Goal: Transaction & Acquisition: Book appointment/travel/reservation

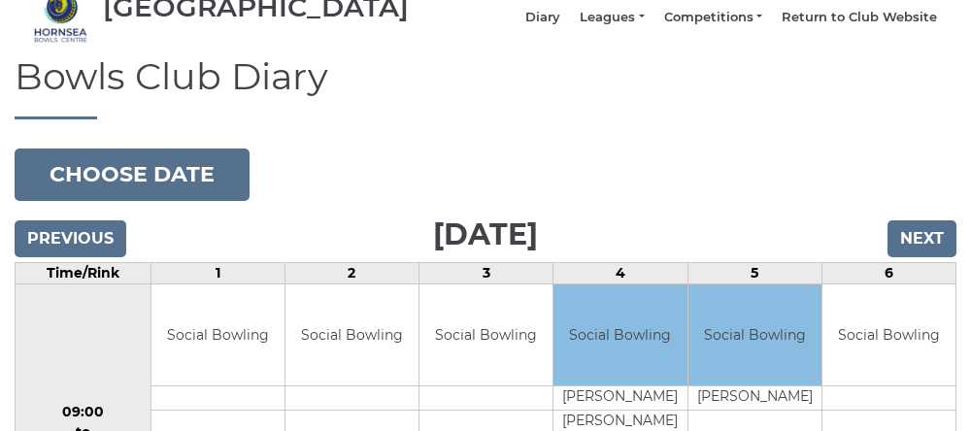
scroll to position [87, 0]
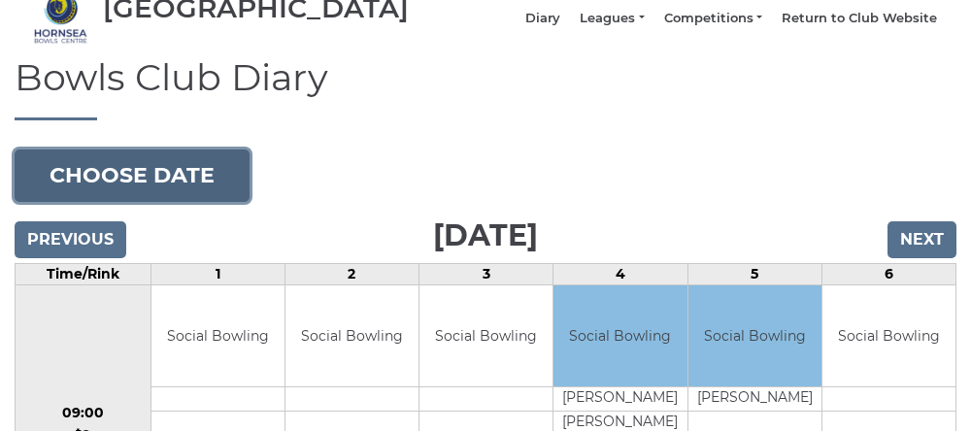
click at [153, 197] on button "Choose date" at bounding box center [132, 176] width 235 height 52
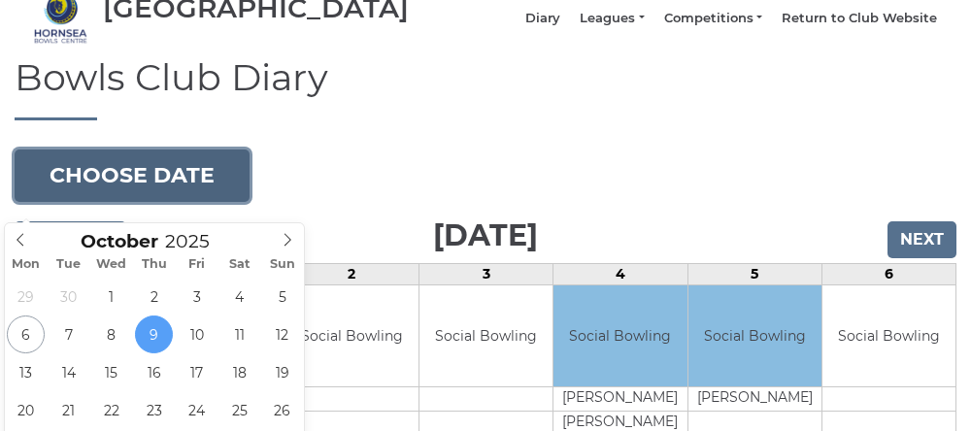
type input "[DATE]"
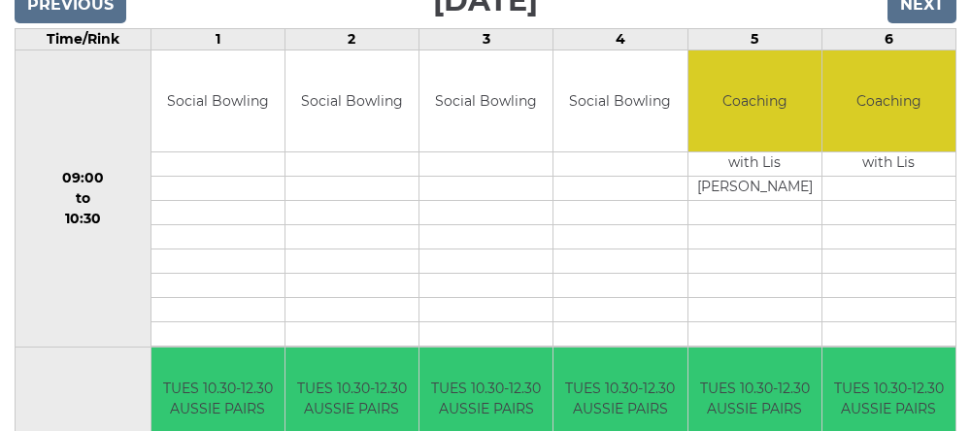
scroll to position [323, 0]
click at [63, 138] on td "09:00 to 10:30" at bounding box center [84, 199] width 136 height 298
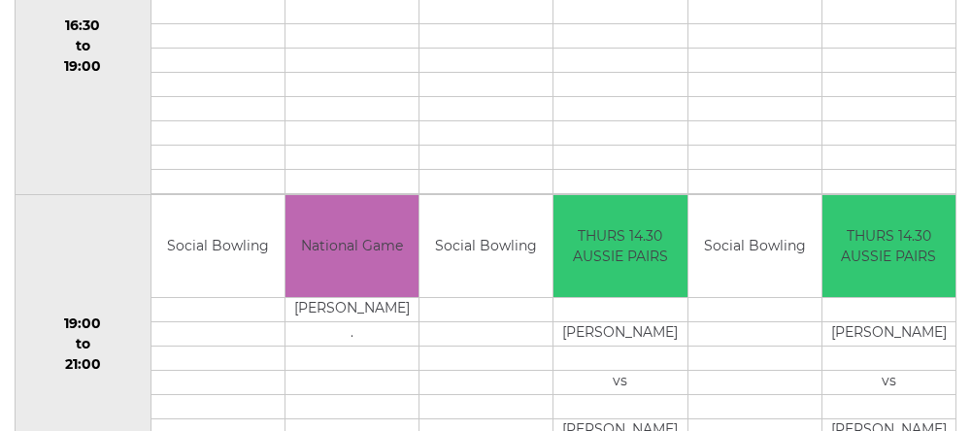
scroll to position [1666, 0]
click at [68, 256] on td "19:00 to 21:00" at bounding box center [84, 344] width 136 height 298
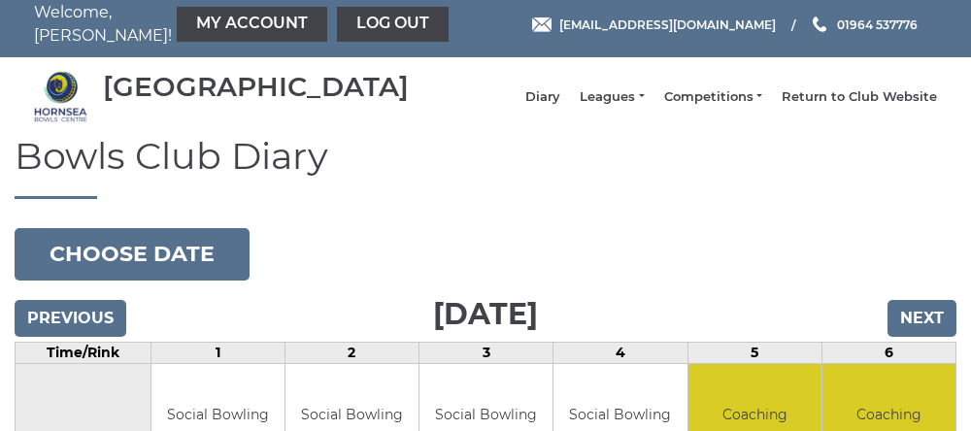
scroll to position [0, 0]
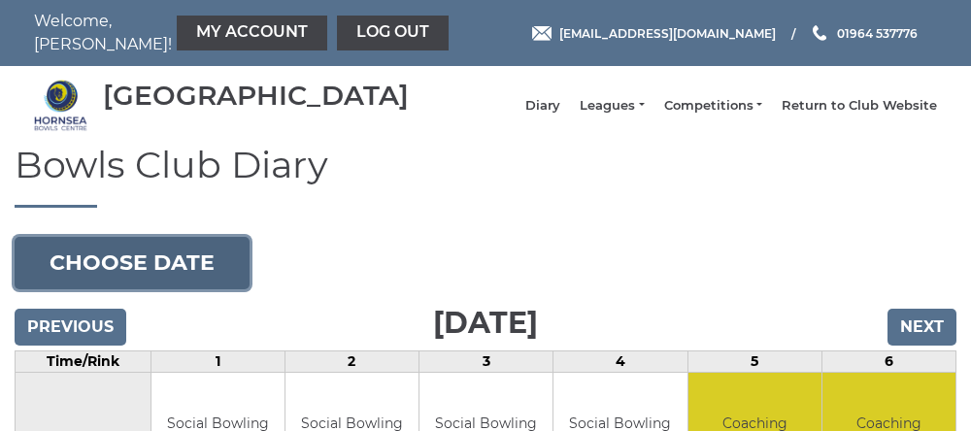
click at [119, 289] on button "Choose date" at bounding box center [132, 263] width 235 height 52
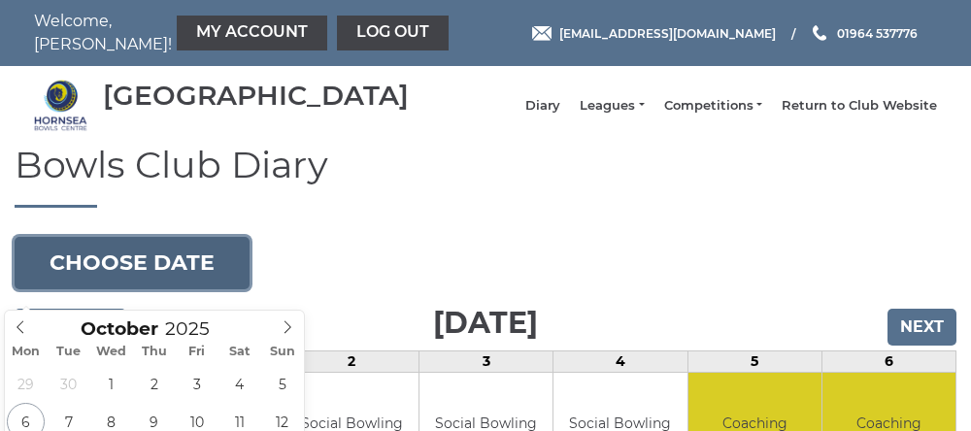
type input "[DATE]"
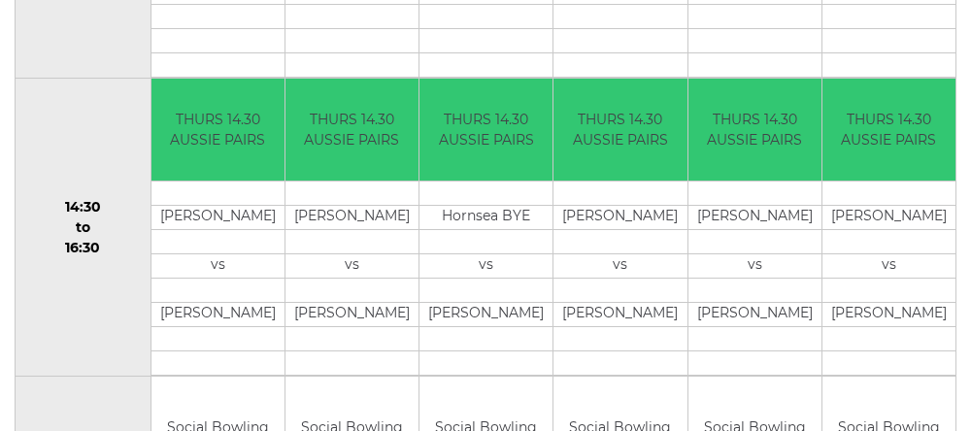
scroll to position [1217, 0]
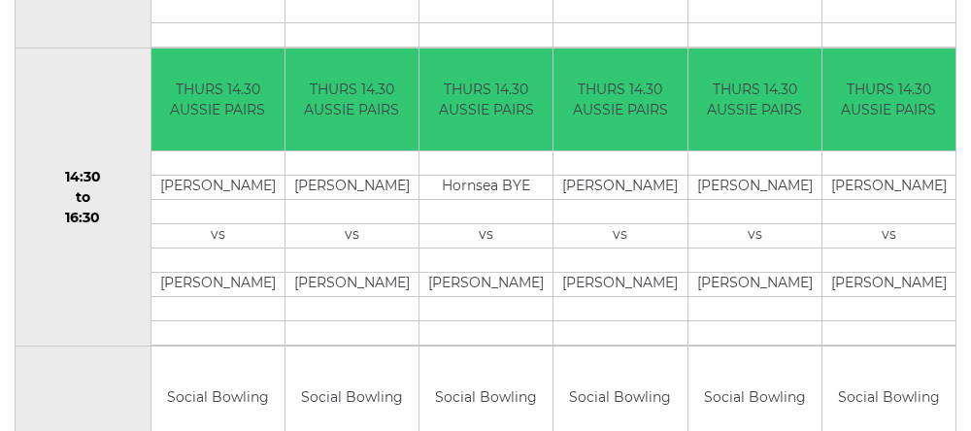
click at [78, 105] on td "14:30 to 16:30" at bounding box center [84, 198] width 136 height 298
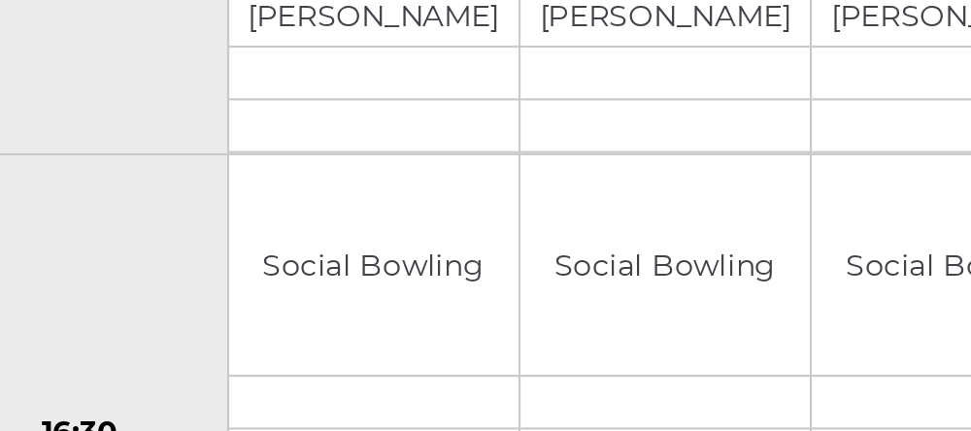
scroll to position [1284, 0]
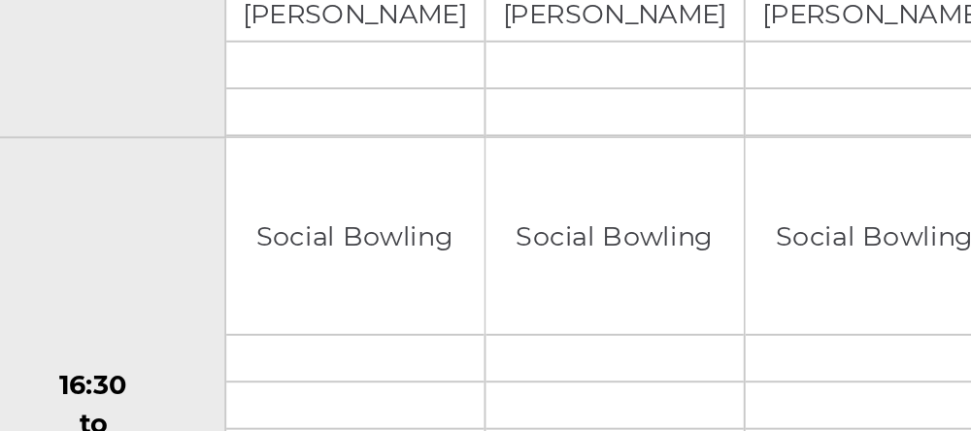
click at [0, 0] on div "Book slot" at bounding box center [0, 0] width 0 height 0
